Goal: Contribute content: Add original content to the website for others to see

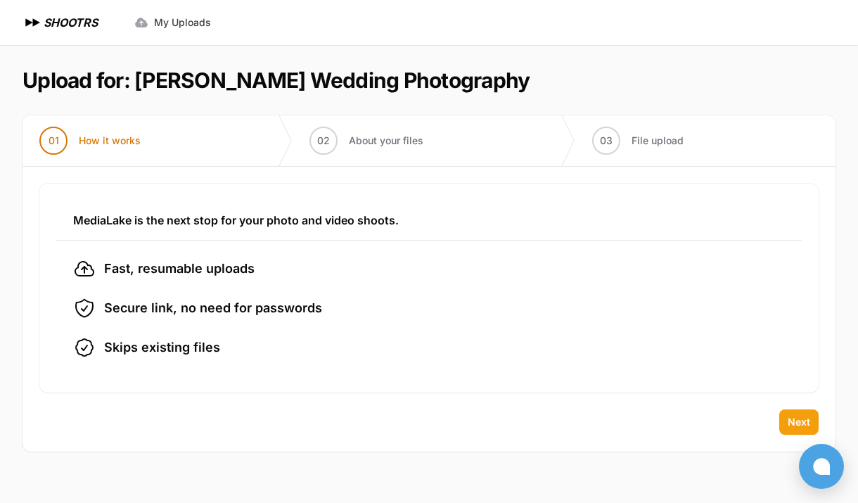
click at [783, 425] on button "Next" at bounding box center [798, 421] width 39 height 25
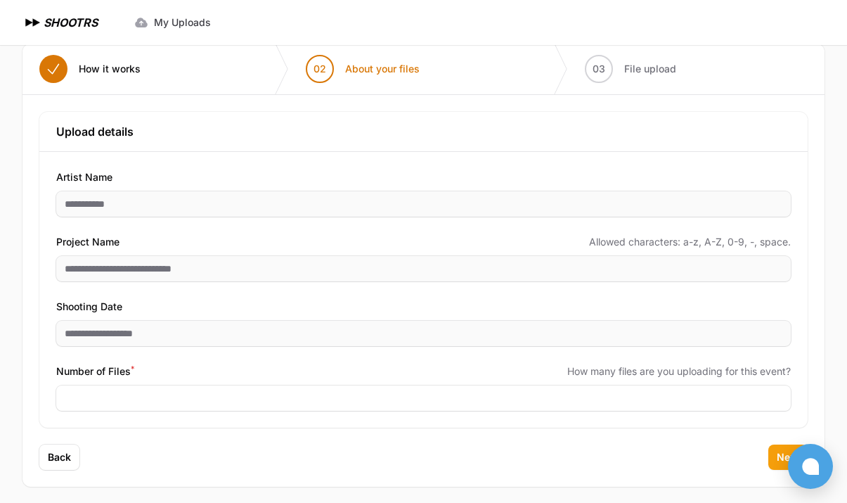
scroll to position [78, 0]
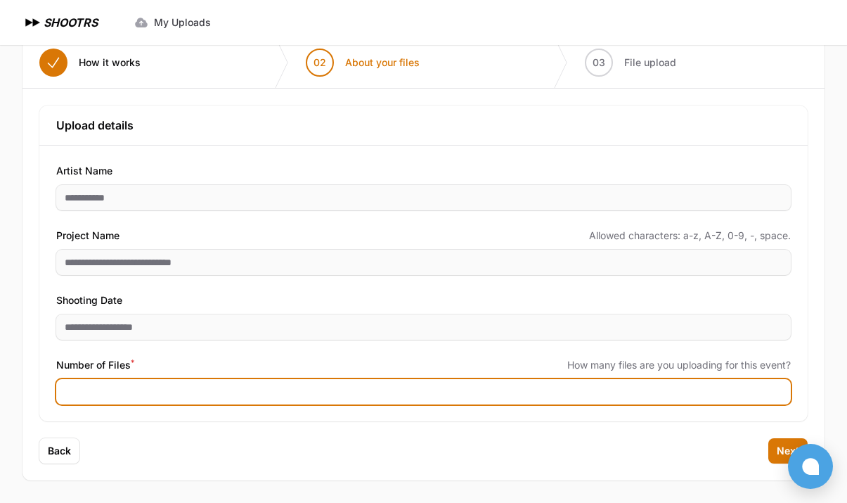
click at [713, 397] on input "Number of Files *" at bounding box center [423, 391] width 735 height 25
click at [117, 387] on input "Number of Files *" at bounding box center [423, 391] width 735 height 25
type input "***"
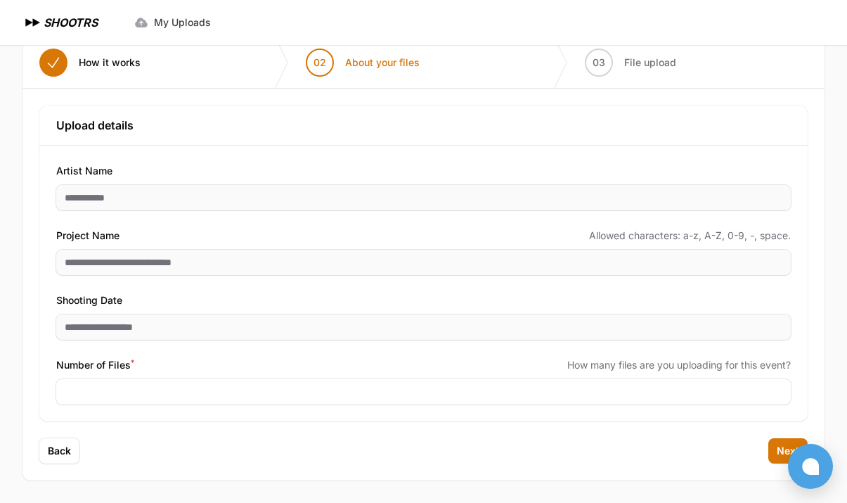
click at [456, 439] on div "Back Next" at bounding box center [424, 459] width 802 height 42
click at [775, 455] on button "Next" at bounding box center [788, 450] width 39 height 25
